Goal: Task Accomplishment & Management: Complete application form

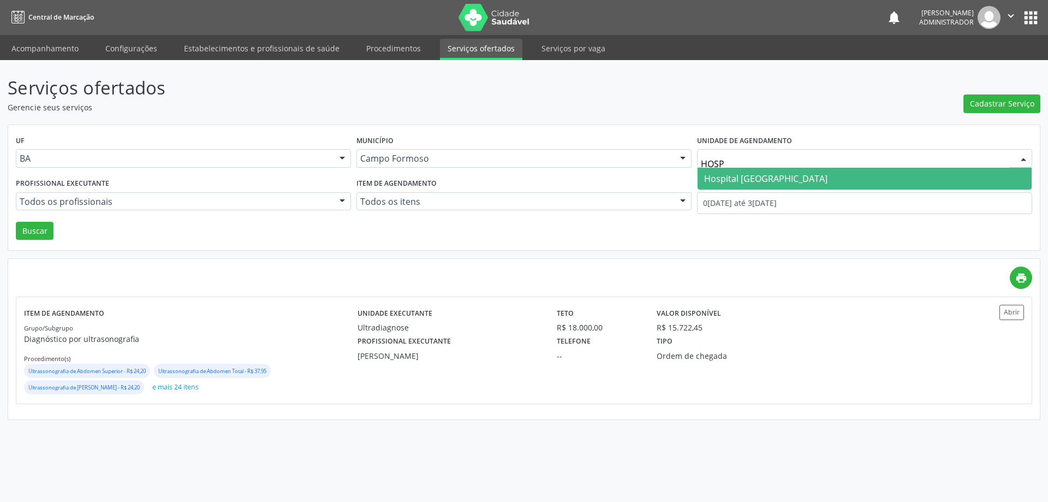
type input "HOSPI"
click at [741, 176] on span "Hospital [GEOGRAPHIC_DATA]" at bounding box center [765, 179] width 123 height 12
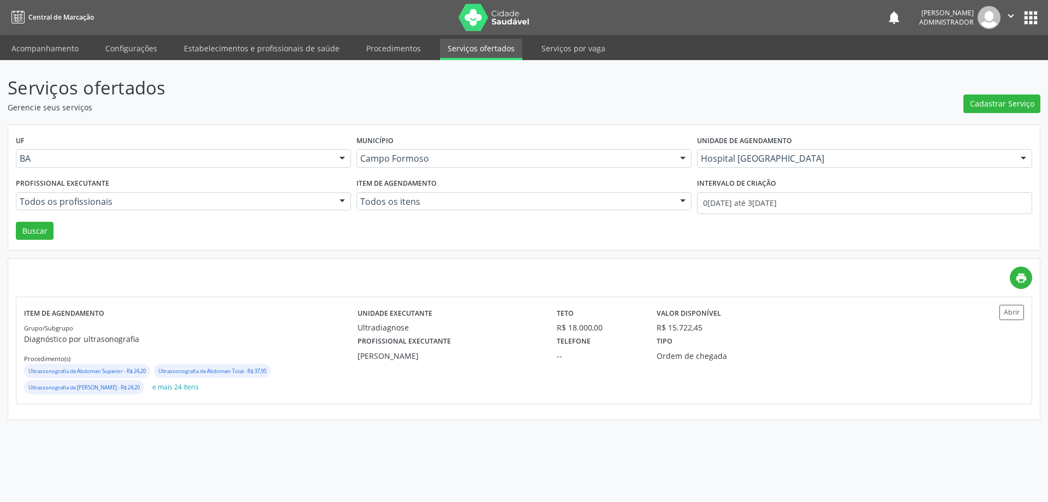
click at [344, 201] on div at bounding box center [342, 202] width 16 height 19
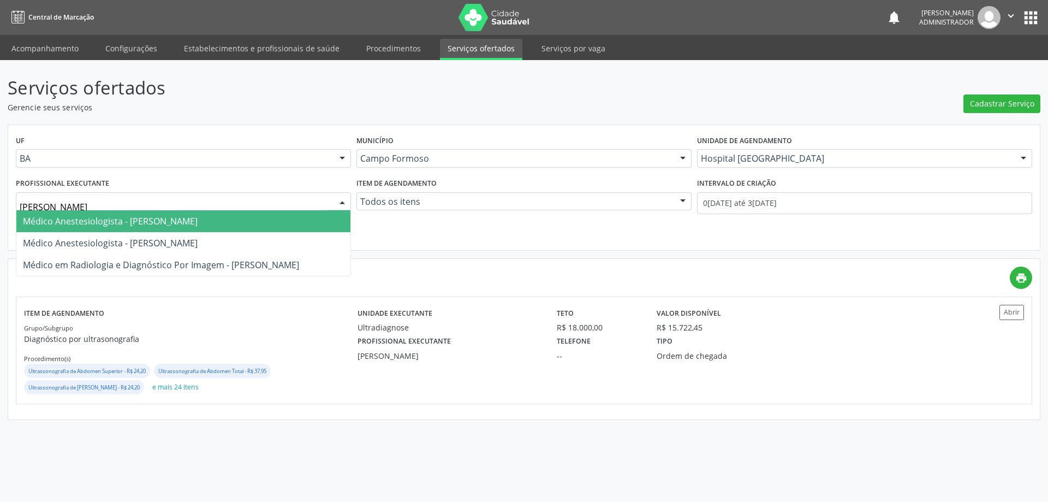
type input "[PERSON_NAME]"
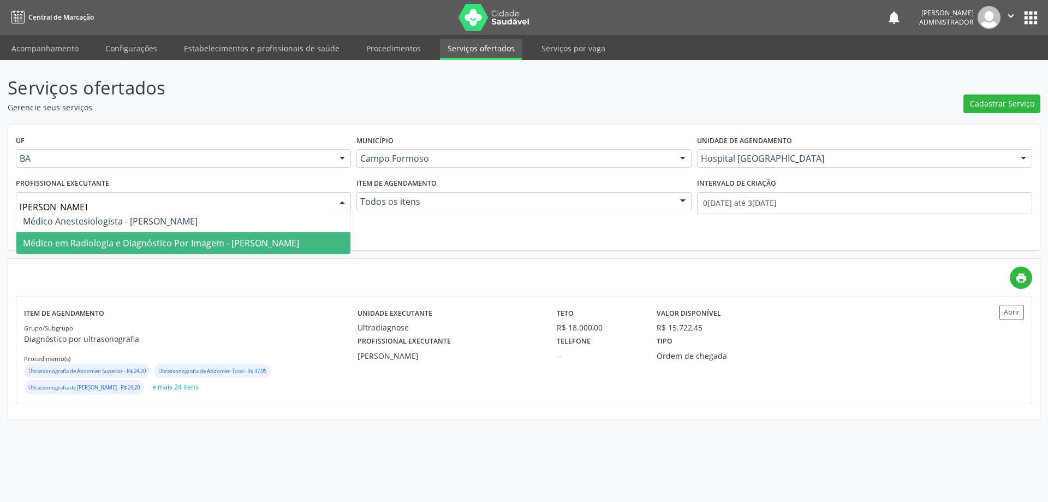
click at [260, 246] on span "Médico em Radiologia e Diagnóstico Por Imagem - [PERSON_NAME]" at bounding box center [161, 243] width 276 height 12
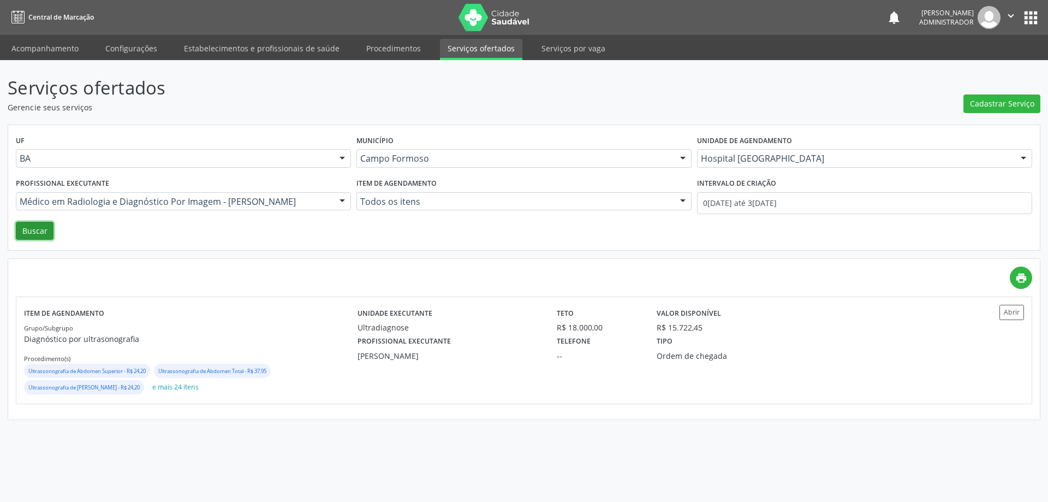
click at [39, 228] on button "Buscar" at bounding box center [35, 231] width 38 height 19
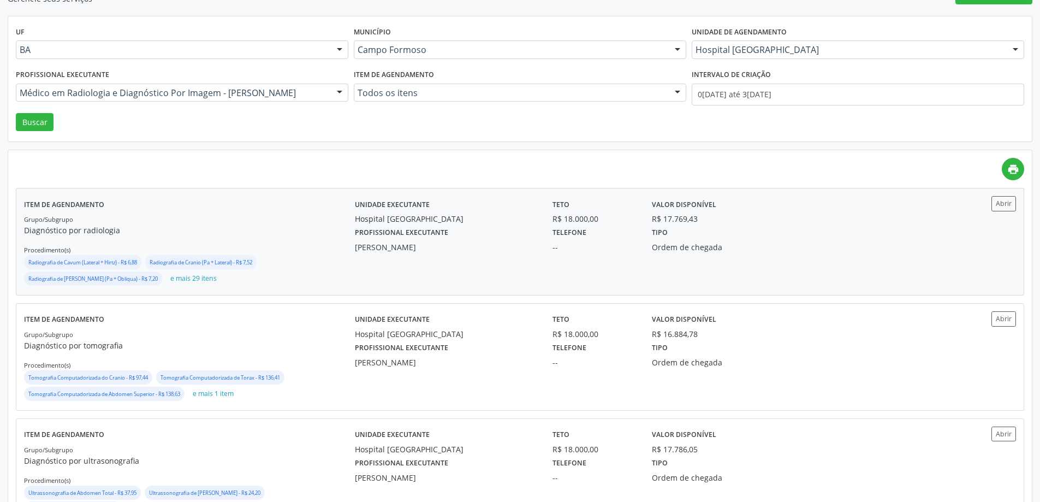
scroll to position [109, 0]
click at [1006, 313] on button "Abrir" at bounding box center [1003, 318] width 25 height 15
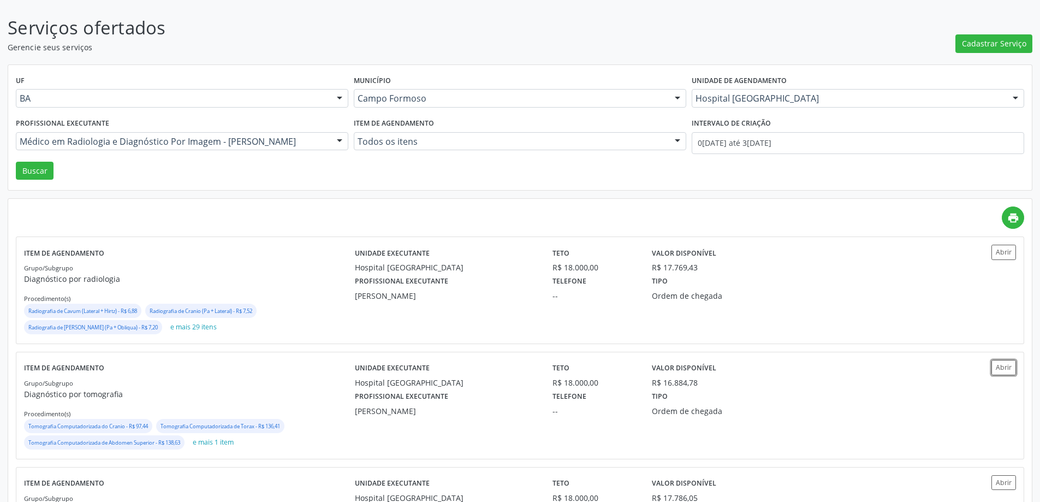
scroll to position [0, 0]
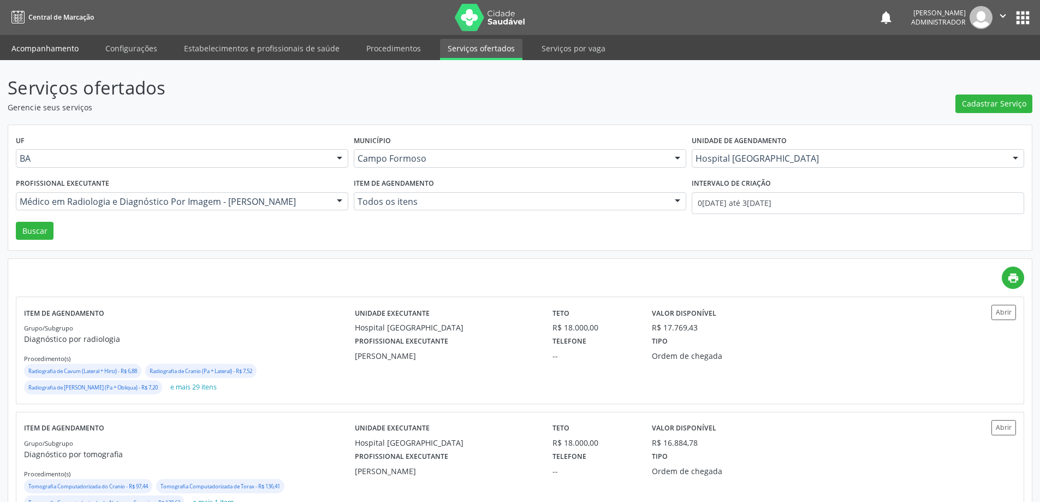
click at [52, 47] on link "Acompanhamento" at bounding box center [45, 48] width 82 height 19
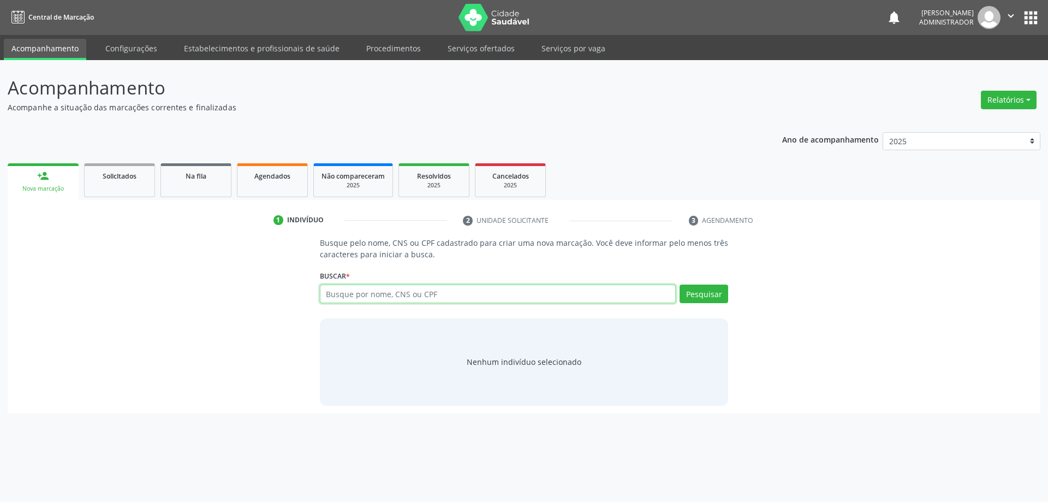
click at [412, 292] on input "text" at bounding box center [498, 293] width 357 height 19
click at [379, 298] on input "text" at bounding box center [498, 293] width 357 height 19
type input "700809462282282"
click at [712, 295] on button "Pesquisar" at bounding box center [704, 293] width 49 height 19
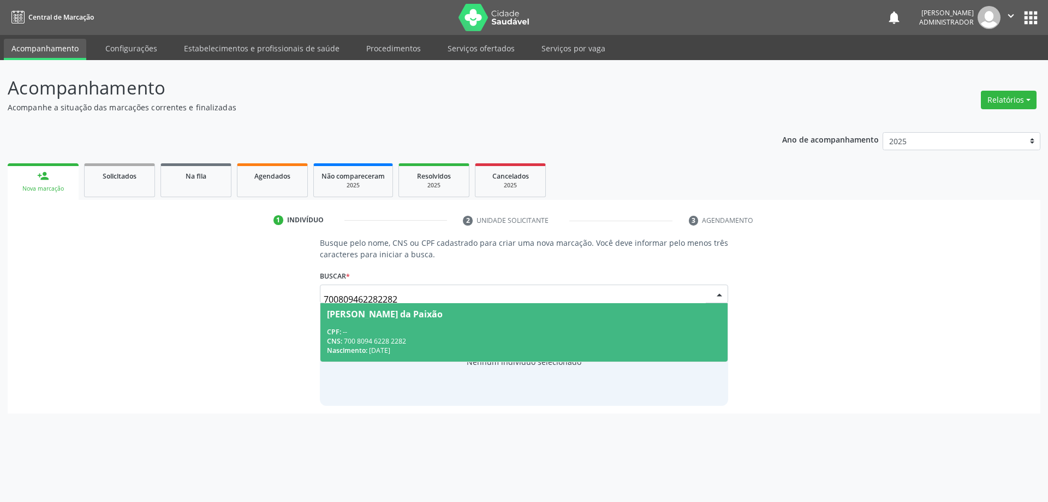
click at [451, 347] on div "Nascimento: 2[DATE]" at bounding box center [524, 350] width 395 height 9
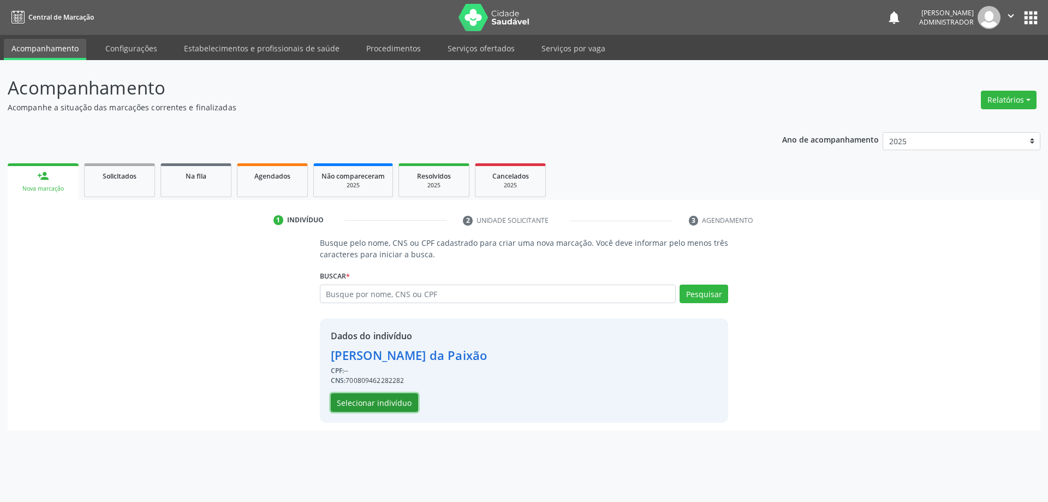
click at [397, 405] on button "Selecionar indivíduo" at bounding box center [374, 402] width 87 height 19
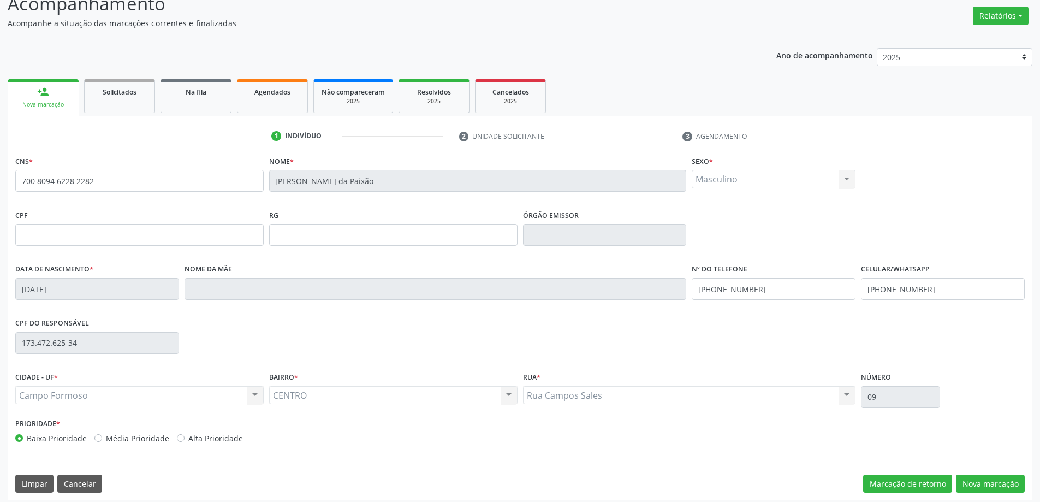
scroll to position [90, 0]
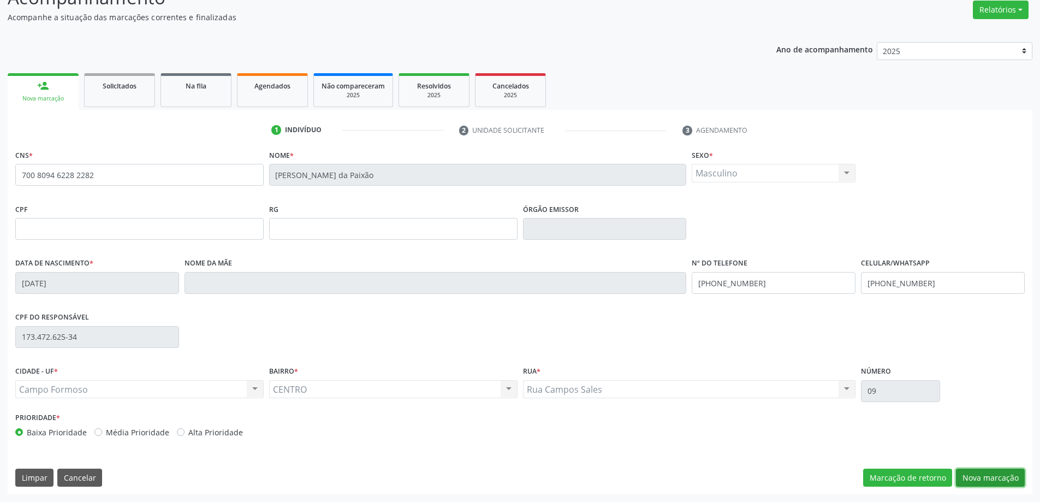
click at [1004, 481] on button "Nova marcação" at bounding box center [990, 477] width 69 height 19
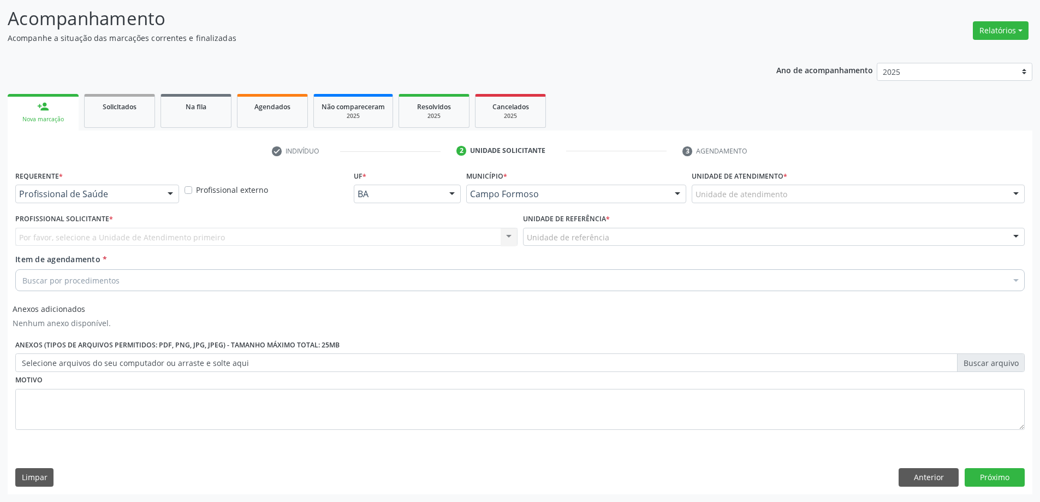
scroll to position [69, 0]
click at [169, 189] on div at bounding box center [170, 194] width 16 height 19
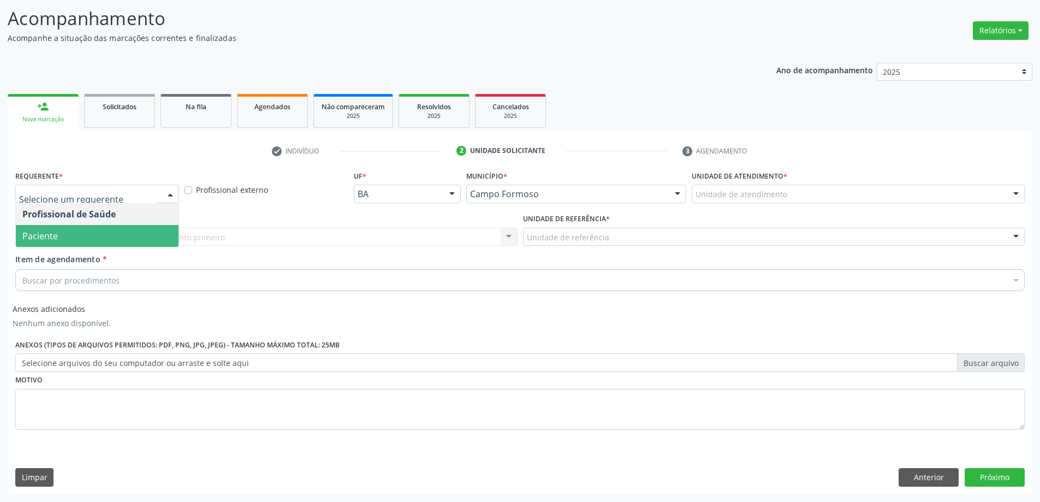
click at [151, 244] on span "Paciente" at bounding box center [97, 236] width 163 height 22
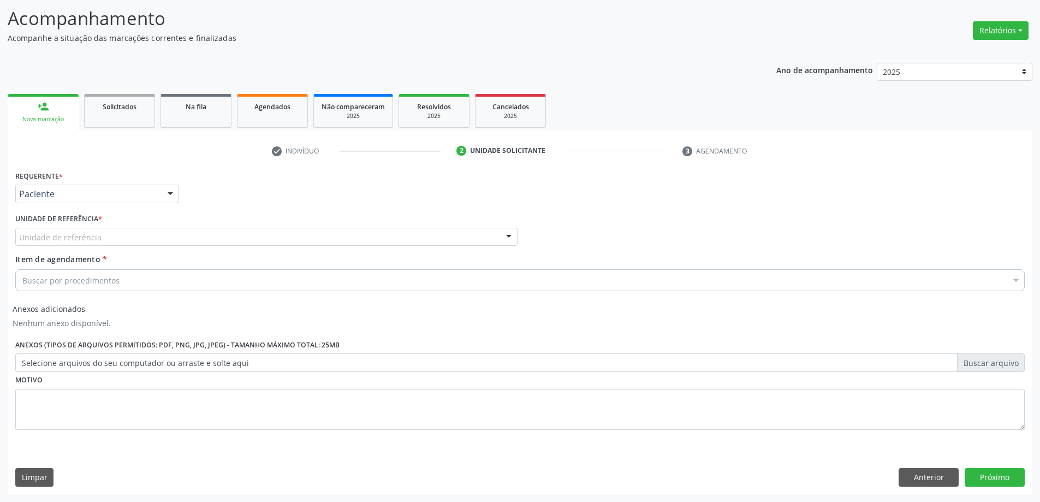
click at [507, 236] on div at bounding box center [509, 237] width 16 height 19
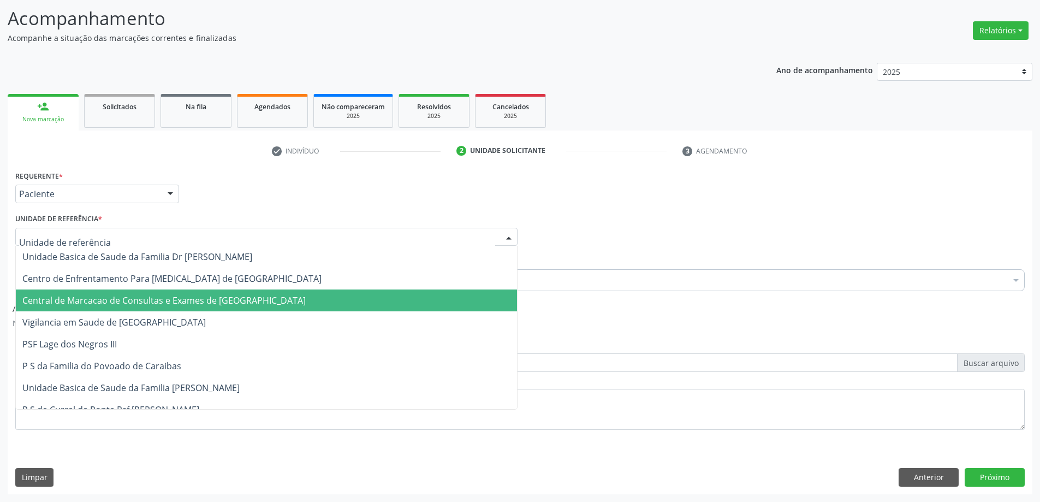
click at [464, 294] on span "Central de Marcacao de Consultas e Exames de [GEOGRAPHIC_DATA]" at bounding box center [266, 300] width 501 height 22
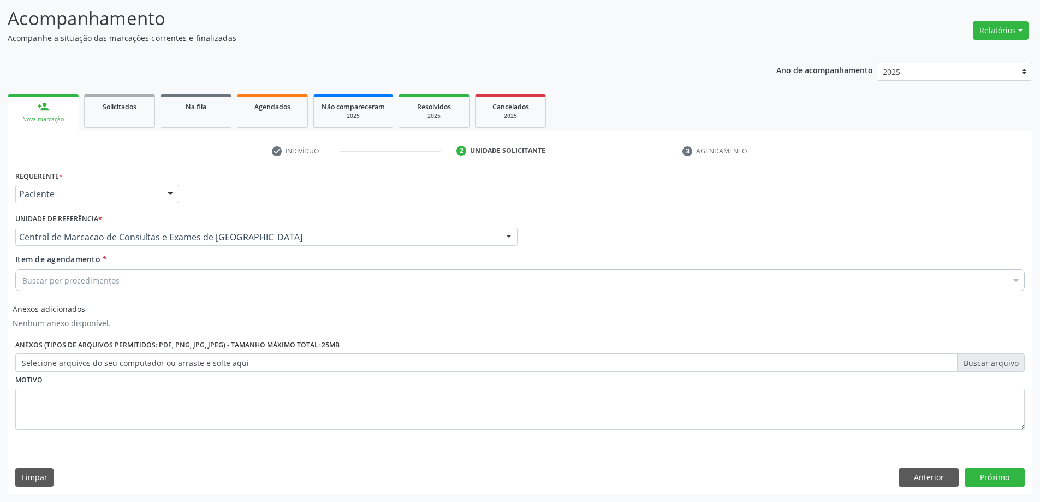
click at [468, 282] on div "Buscar por procedimentos" at bounding box center [519, 280] width 1009 height 22
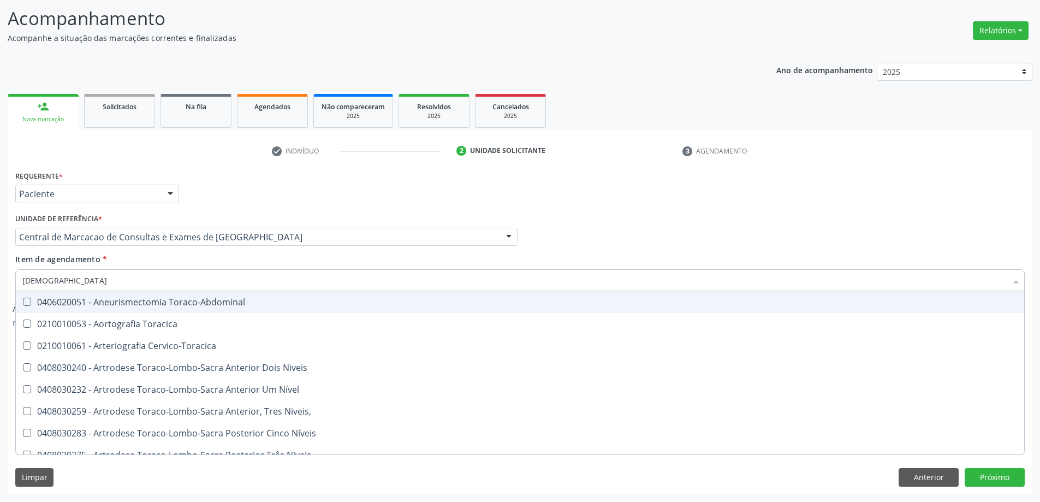
type input "TORAX"
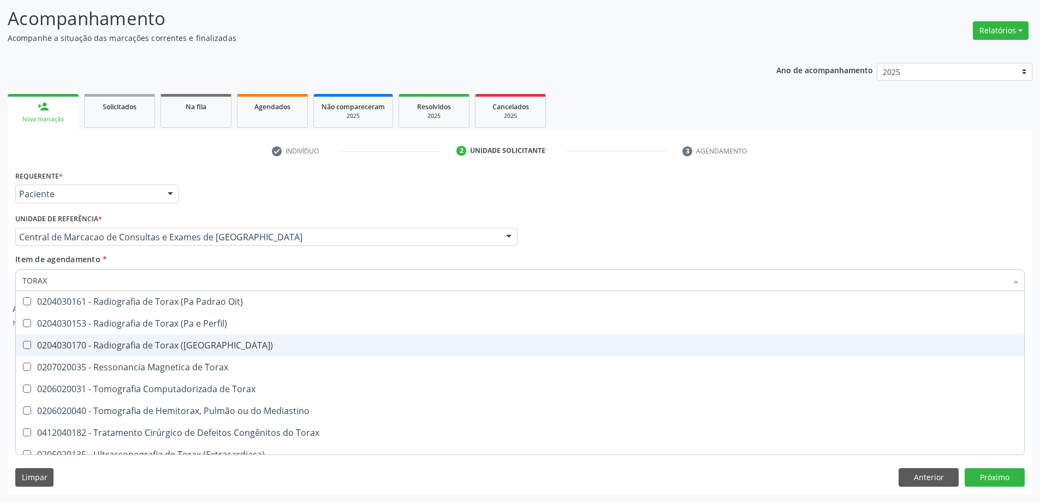
scroll to position [142, 0]
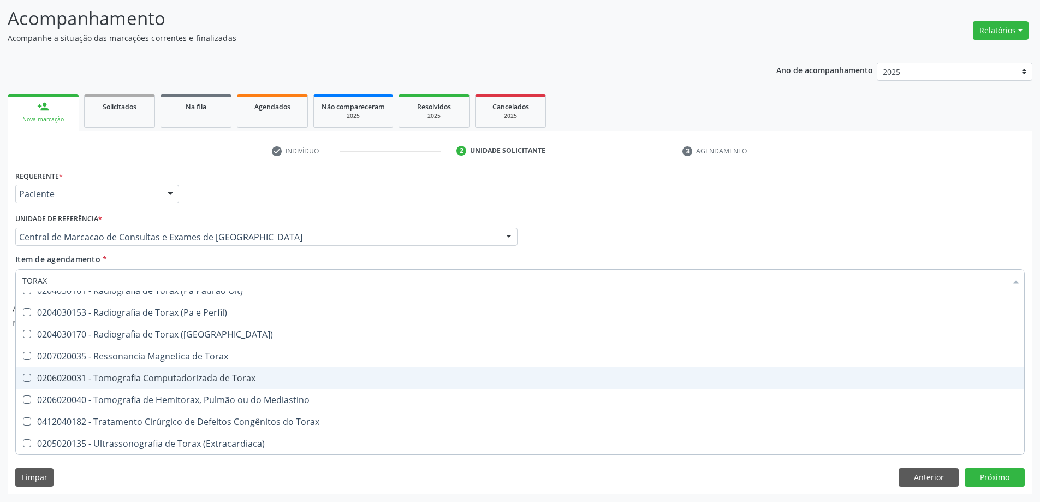
click at [372, 375] on div "0206020031 - Tomografia Computadorizada de Torax" at bounding box center [519, 377] width 995 height 9
checkbox Torax "true"
click at [1005, 474] on button "Próximo" at bounding box center [995, 477] width 60 height 19
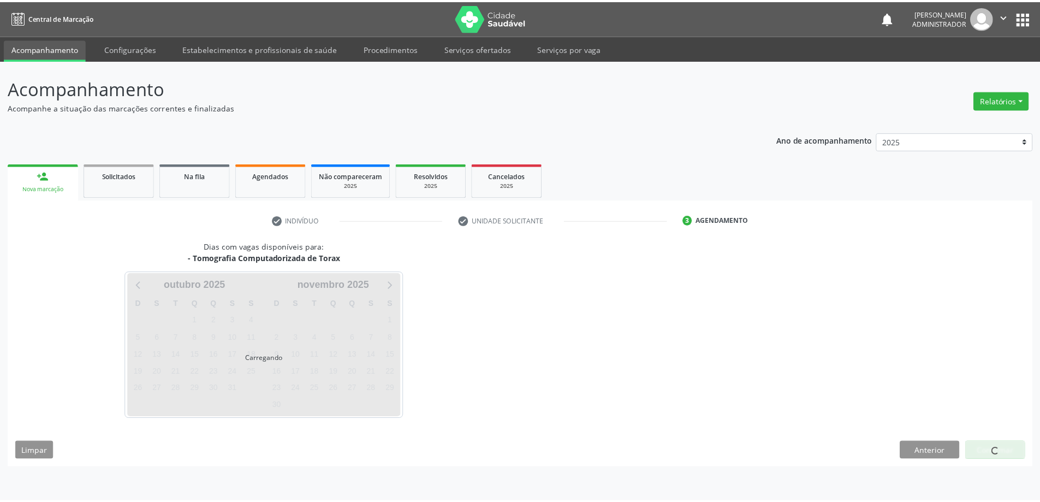
scroll to position [0, 0]
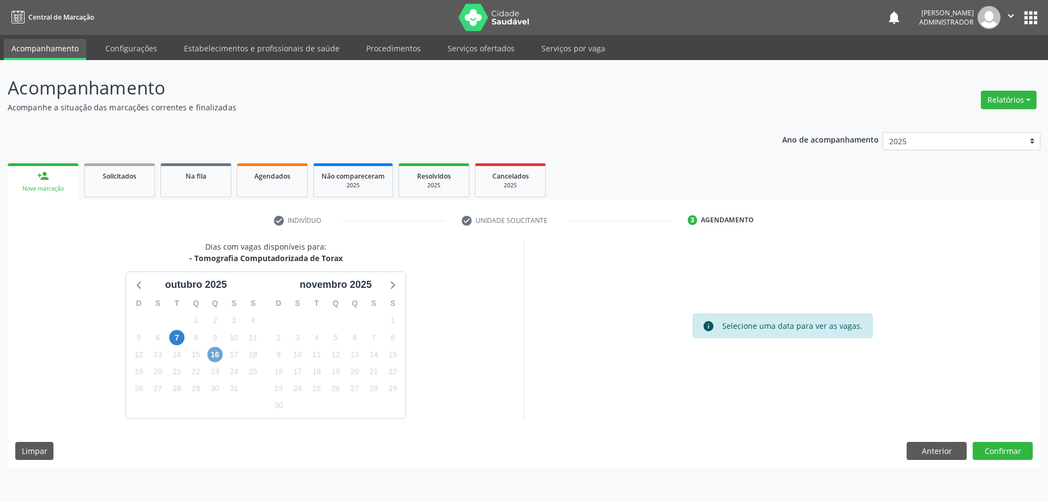
click at [217, 351] on span "16" at bounding box center [214, 354] width 15 height 15
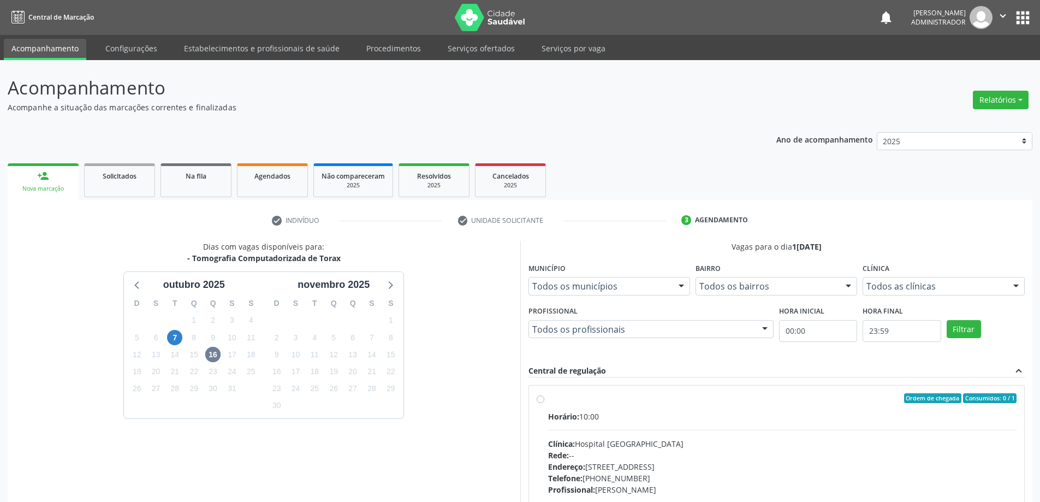
click at [548, 400] on label "Ordem de chegada Consumidos: 0 / 1 Horário: 10:00 Clínica: Hospital [GEOGRAPHIC…" at bounding box center [782, 477] width 469 height 168
click at [537, 400] on input "Ordem de chegada Consumidos: 0 / 1 Horário: 10:00 Clínica: Hospital [GEOGRAPHIC…" at bounding box center [541, 398] width 8 height 10
radio input "true"
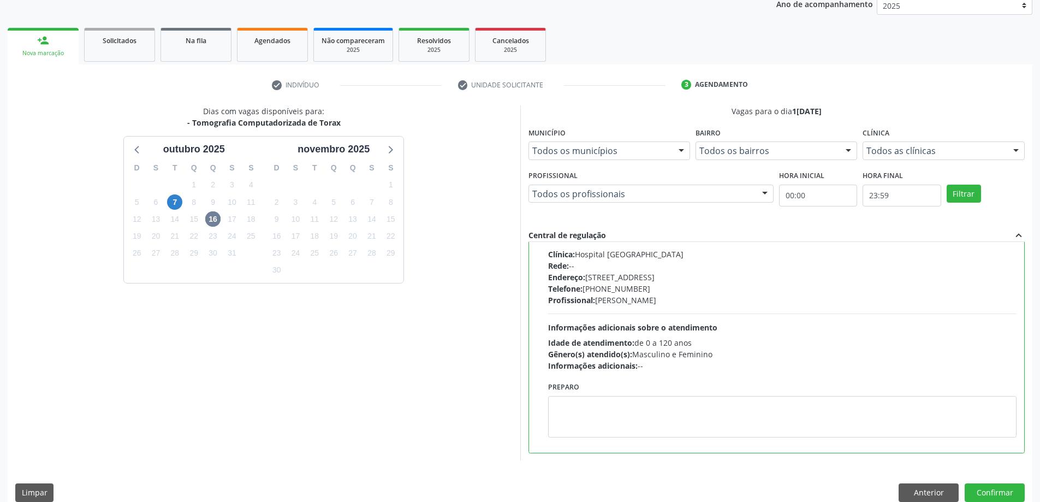
scroll to position [151, 0]
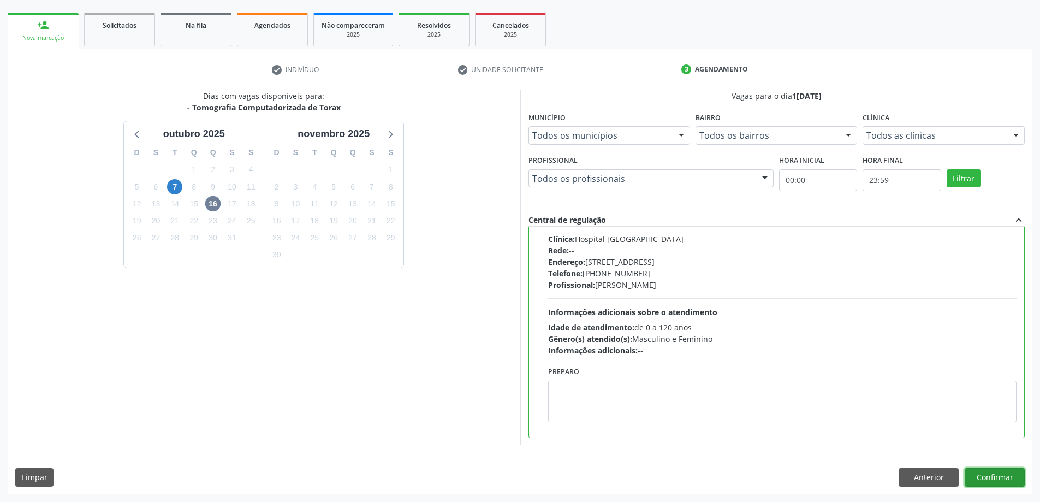
click at [993, 474] on button "Confirmar" at bounding box center [995, 477] width 60 height 19
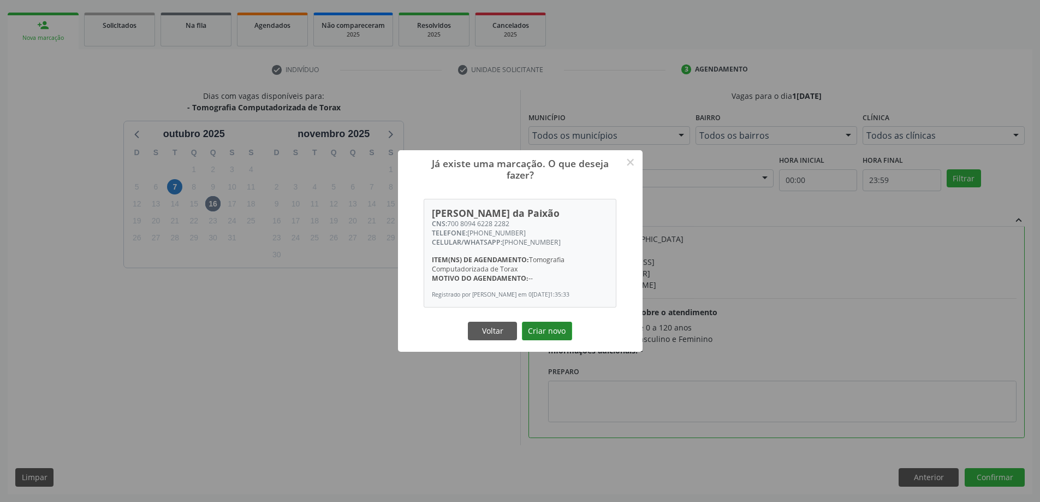
click at [559, 333] on button "Criar novo" at bounding box center [547, 331] width 50 height 19
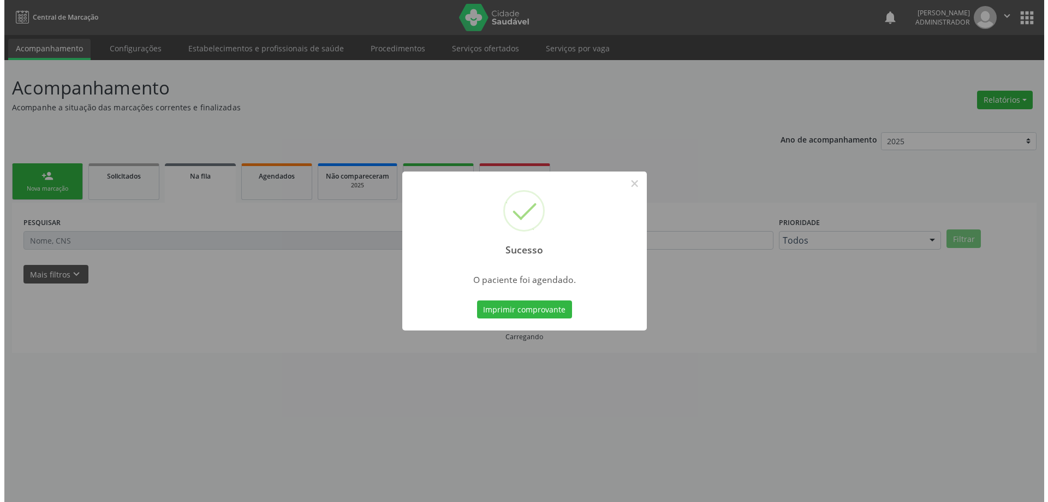
scroll to position [0, 0]
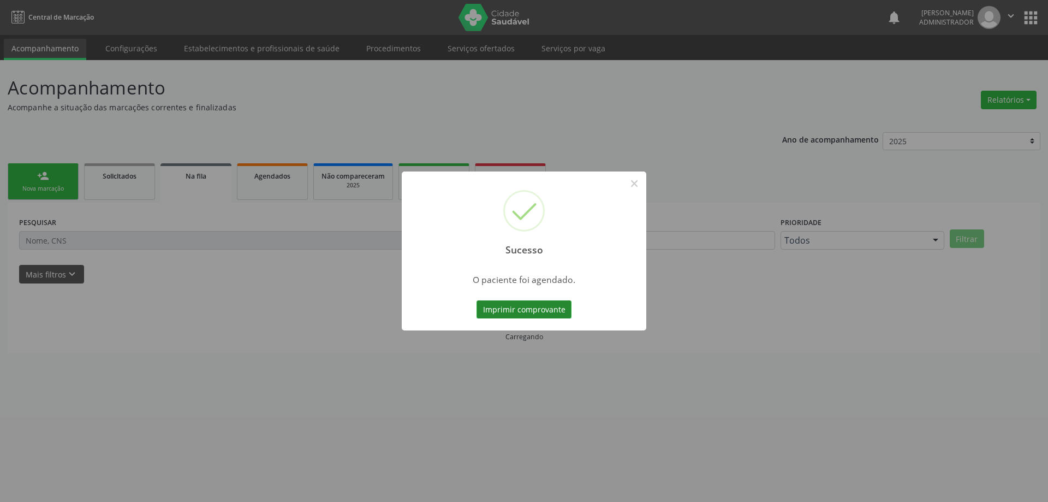
click at [550, 310] on button "Imprimir comprovante" at bounding box center [524, 309] width 95 height 19
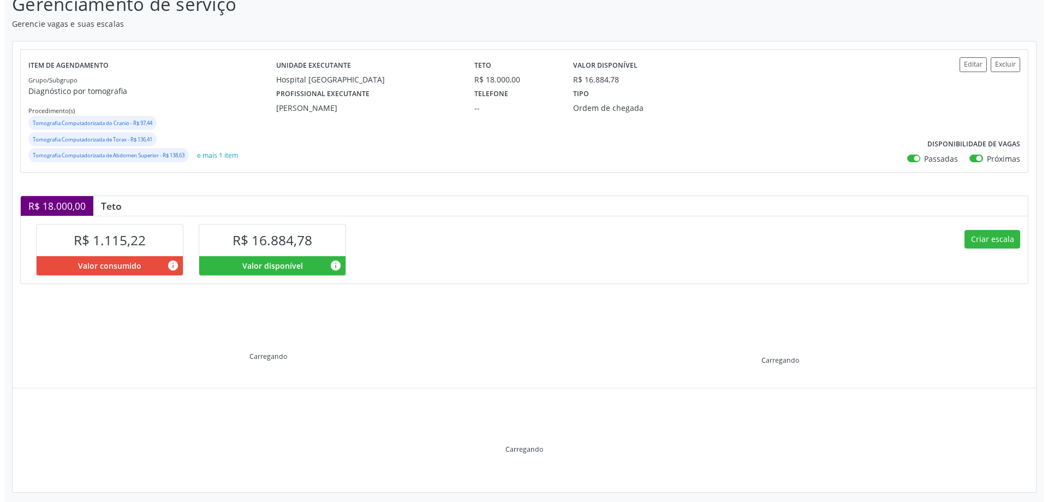
scroll to position [90, 0]
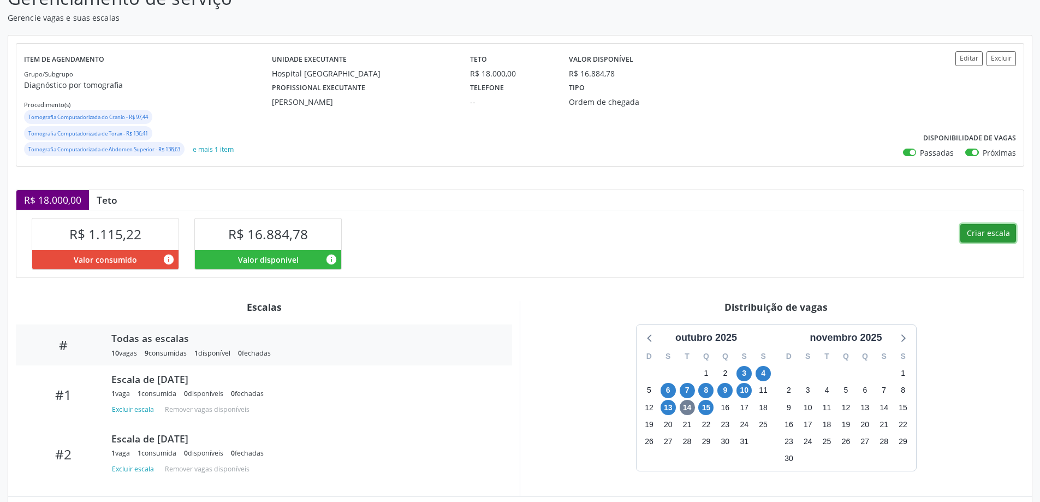
click at [980, 231] on button "Criar escala" at bounding box center [988, 233] width 56 height 19
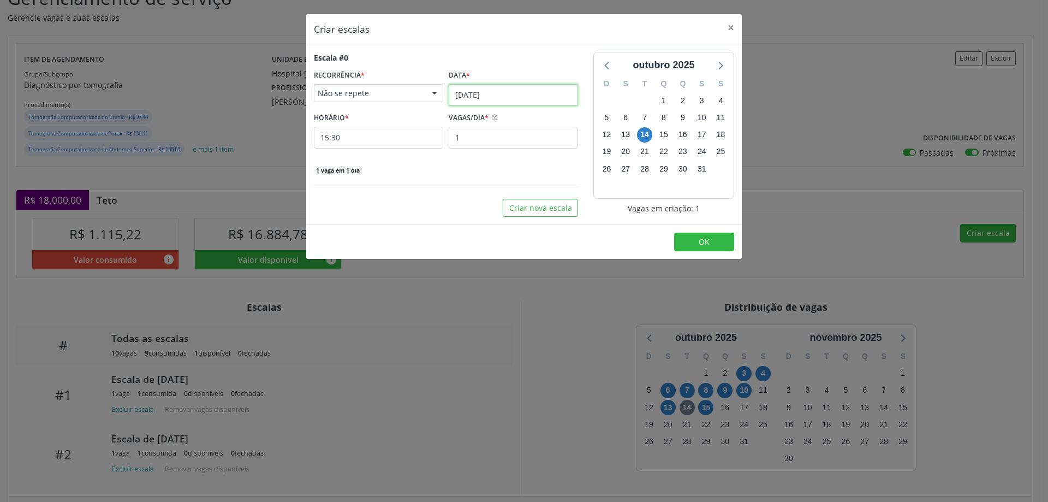
click at [509, 91] on input "14/10/2025" at bounding box center [513, 95] width 129 height 22
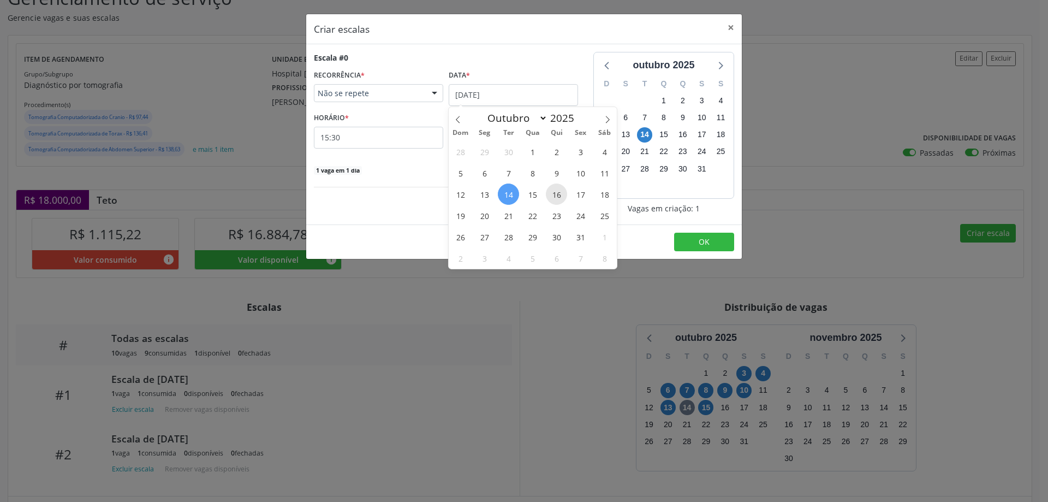
click at [559, 193] on span "16" at bounding box center [556, 193] width 21 height 21
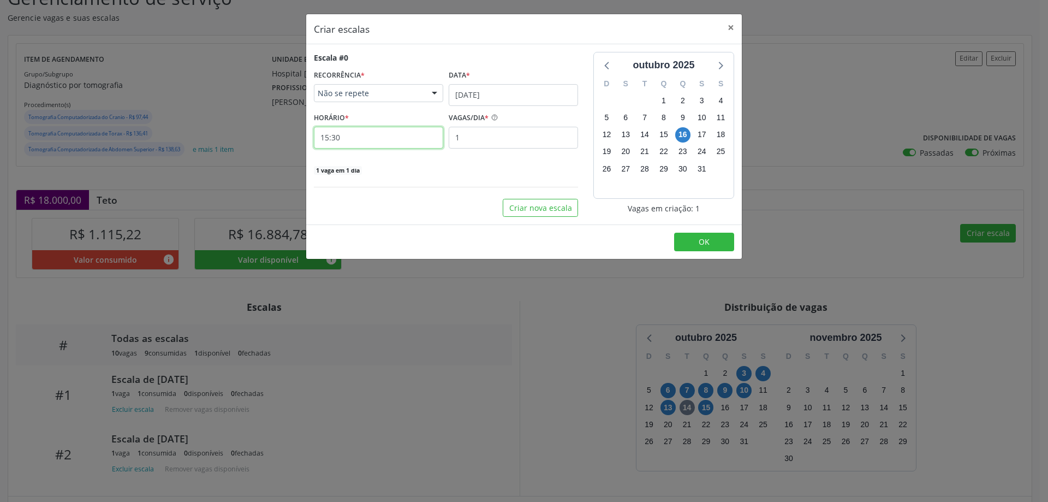
click at [427, 141] on input "15:30" at bounding box center [378, 138] width 129 height 22
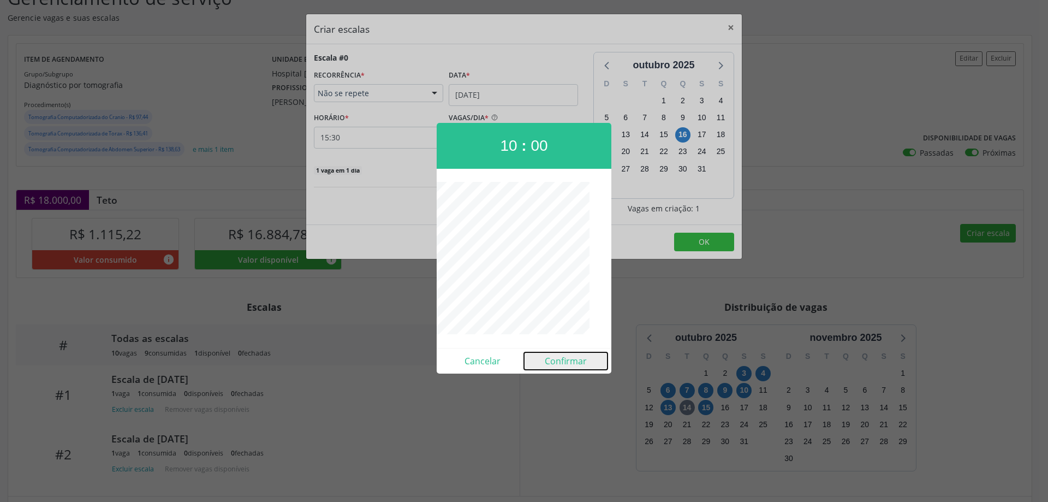
click at [562, 363] on button "Confirmar" at bounding box center [566, 360] width 84 height 17
type input "10:00"
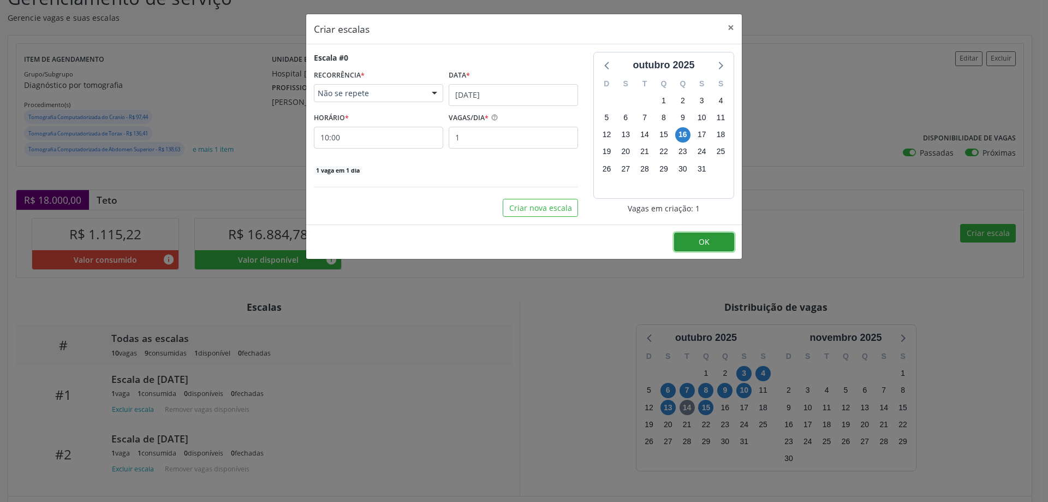
click at [699, 233] on button "OK" at bounding box center [704, 242] width 60 height 19
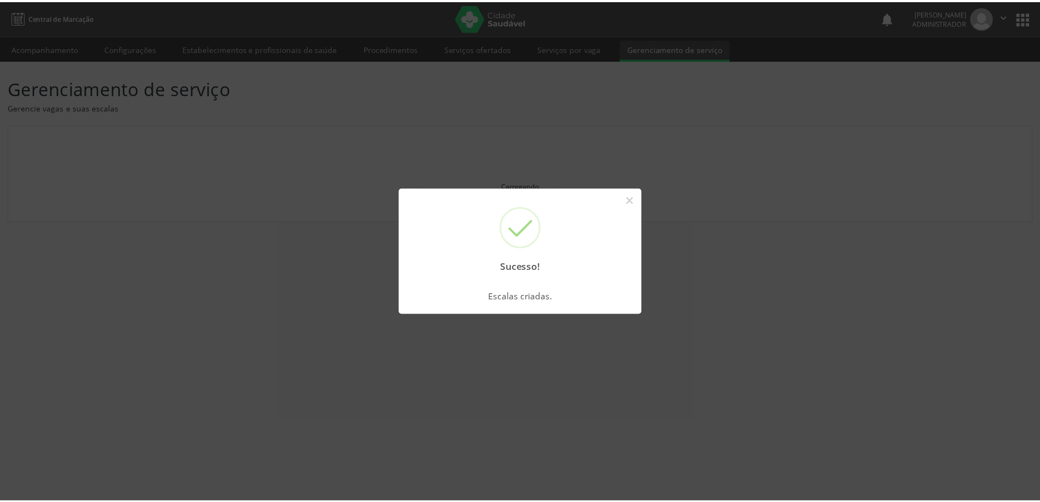
scroll to position [0, 0]
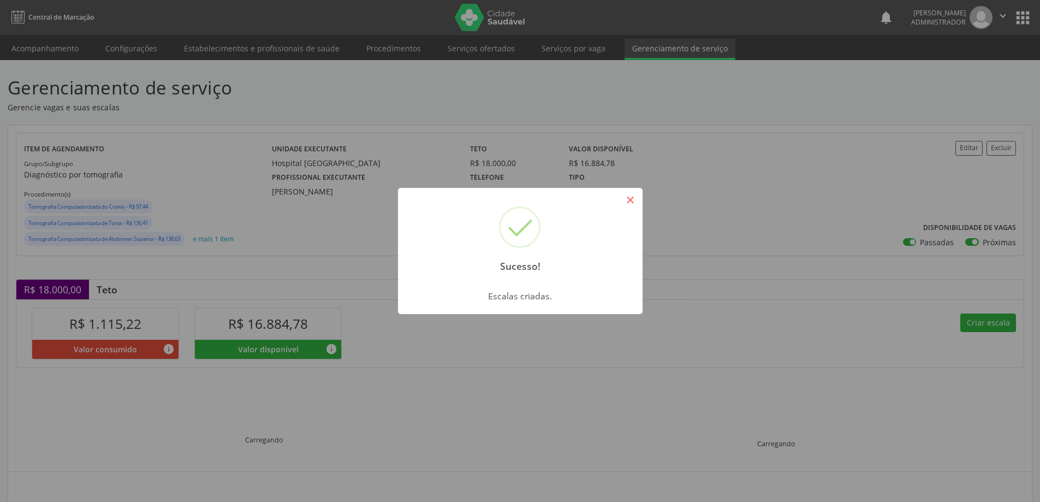
click at [633, 198] on button "×" at bounding box center [630, 200] width 19 height 19
